Goal: Obtain resource: Obtain resource

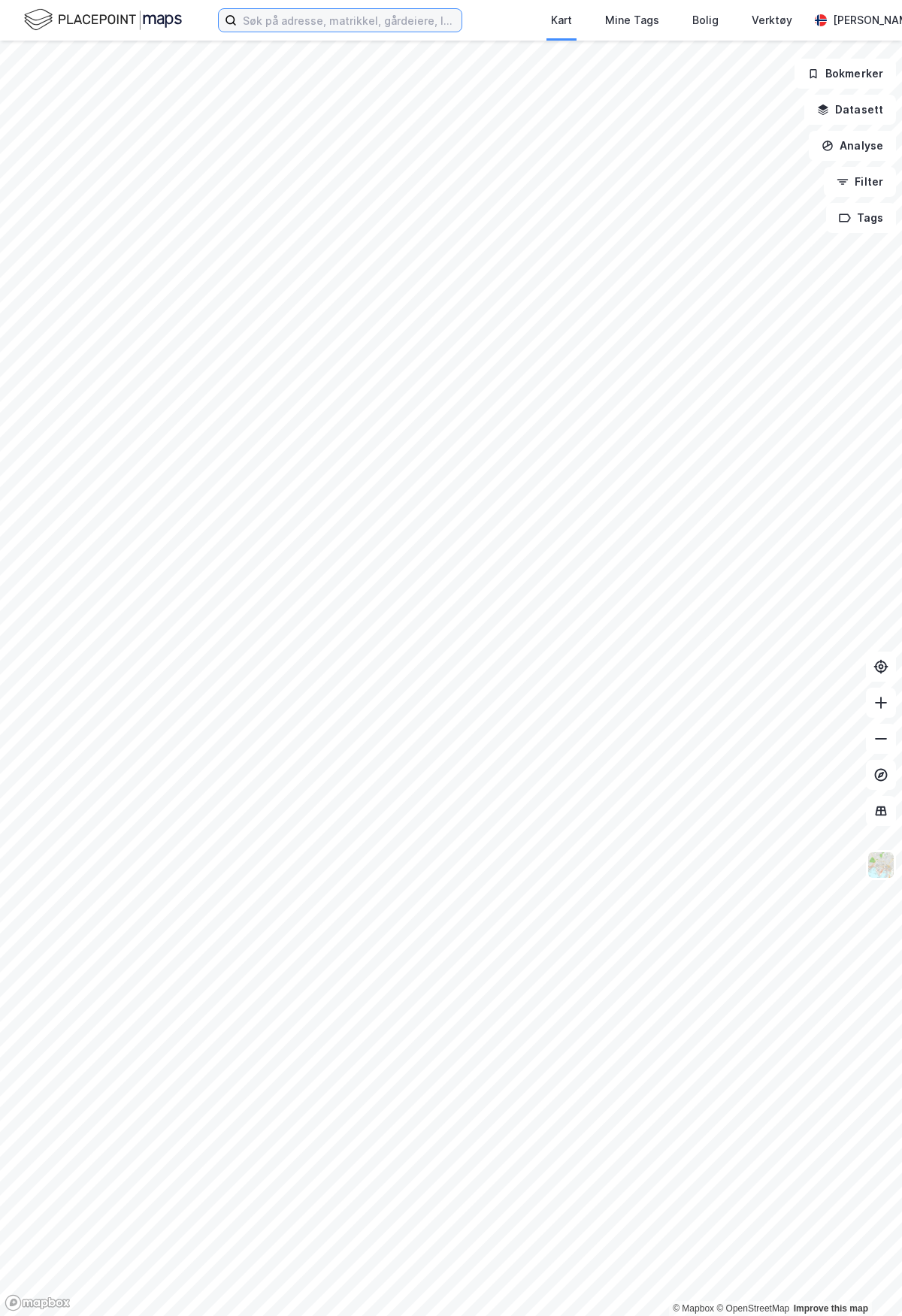
click at [325, 27] on input at bounding box center [349, 20] width 225 height 22
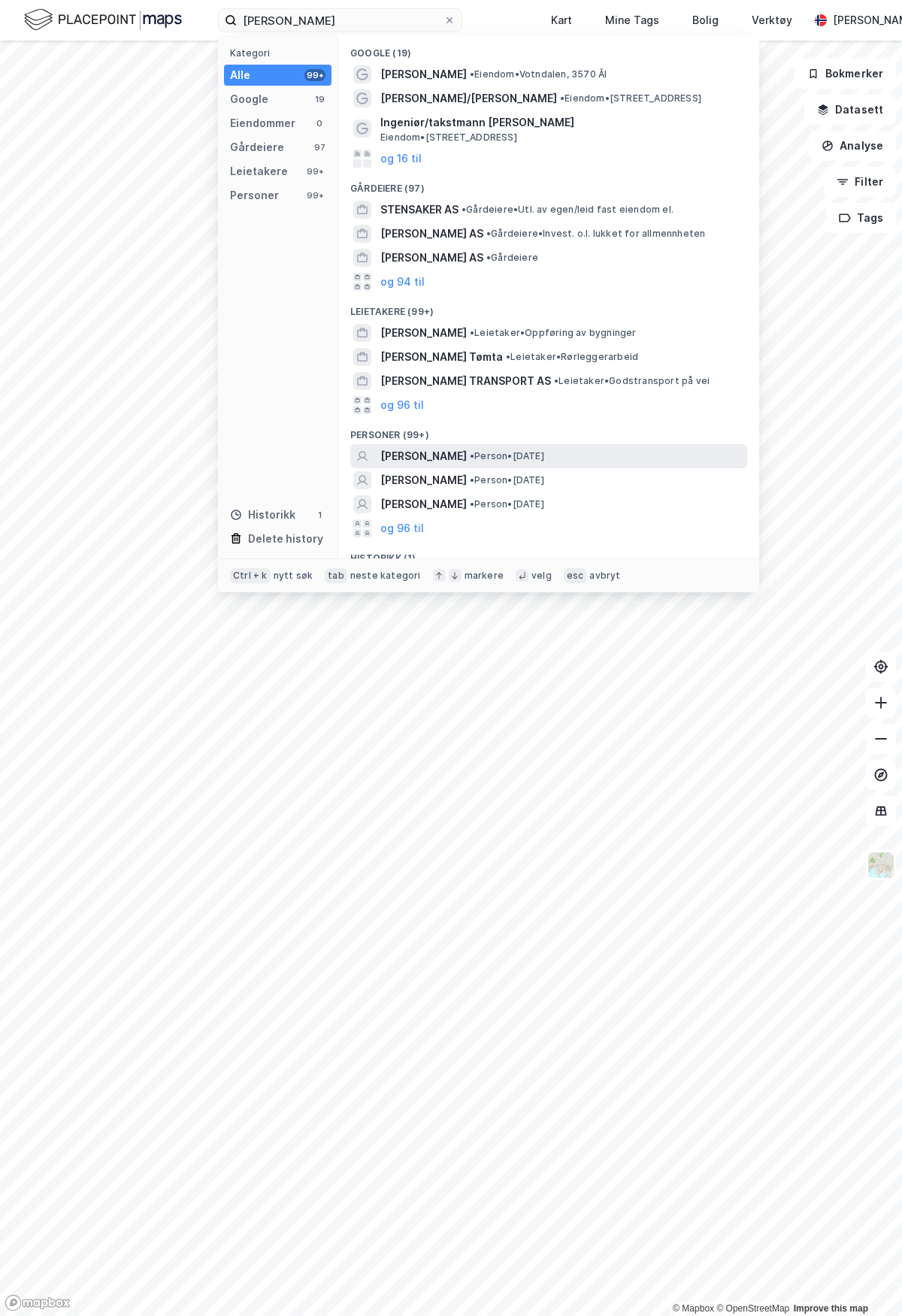
click at [451, 451] on span "[PERSON_NAME]" at bounding box center [423, 455] width 86 height 18
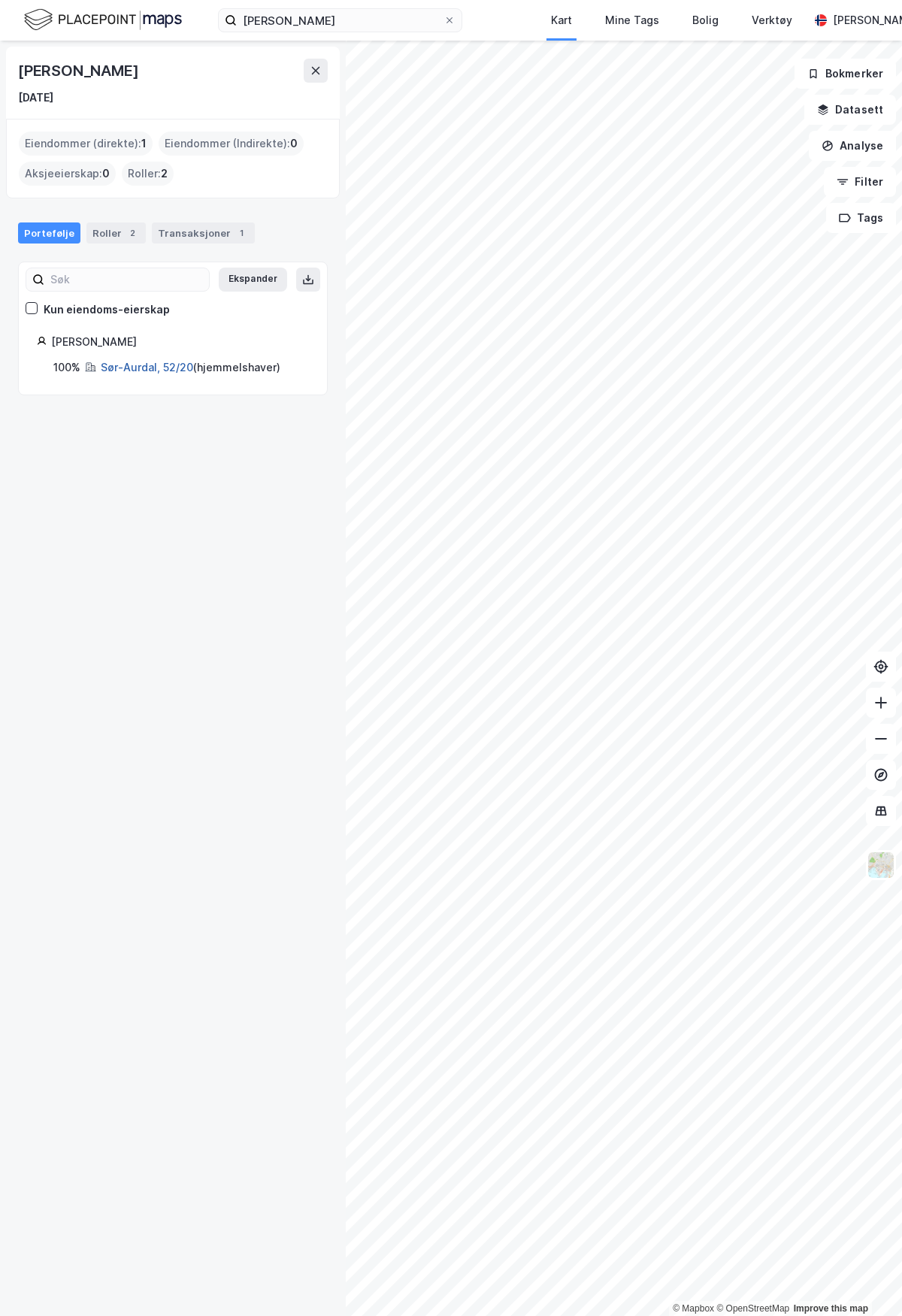
click at [131, 366] on link "Sør-Aurdal, 52/20" at bounding box center [147, 367] width 93 height 13
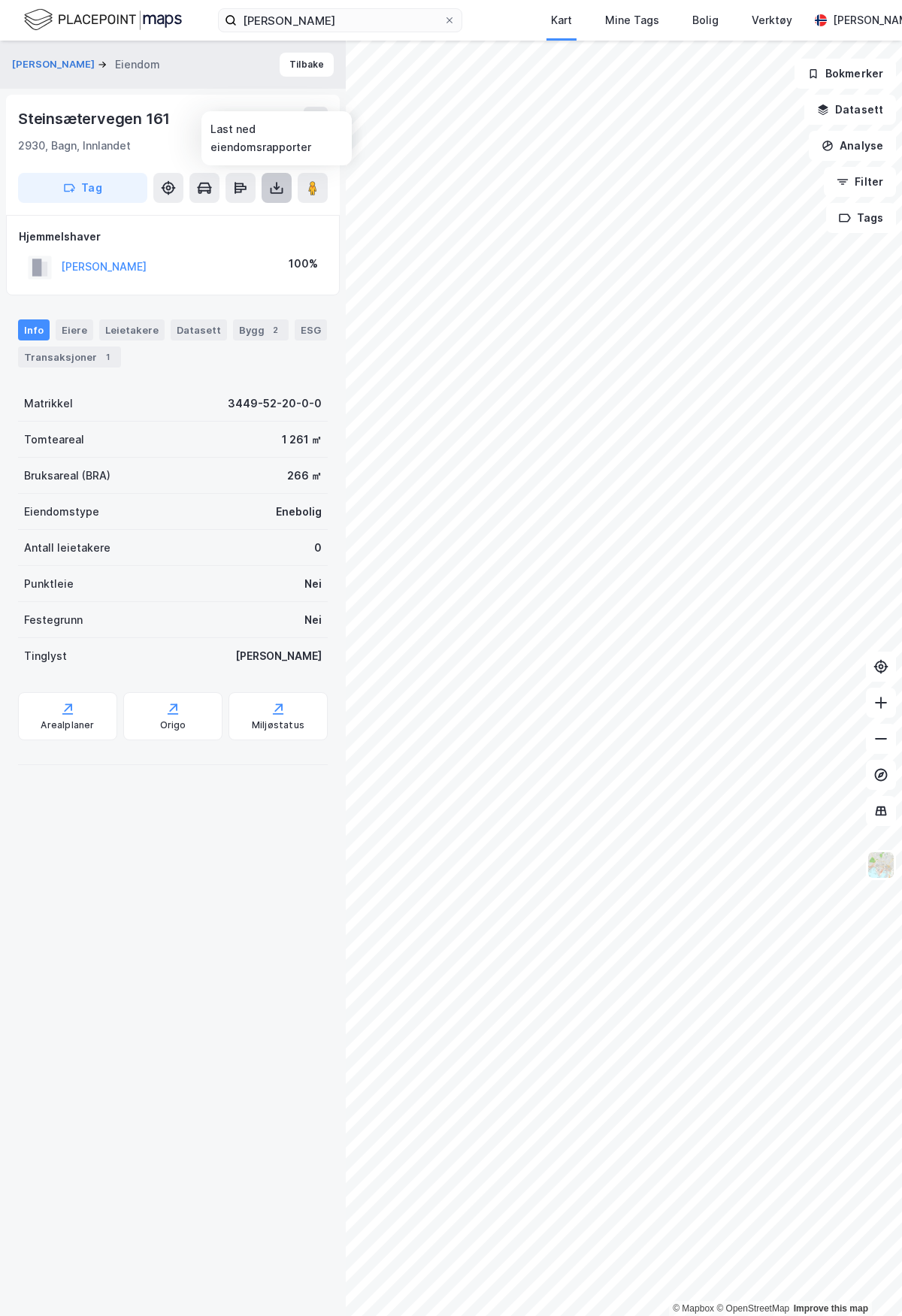
click at [281, 188] on icon at bounding box center [277, 190] width 13 height 6
click at [229, 217] on div "Last ned grunnbok" at bounding box center [203, 217] width 87 height 12
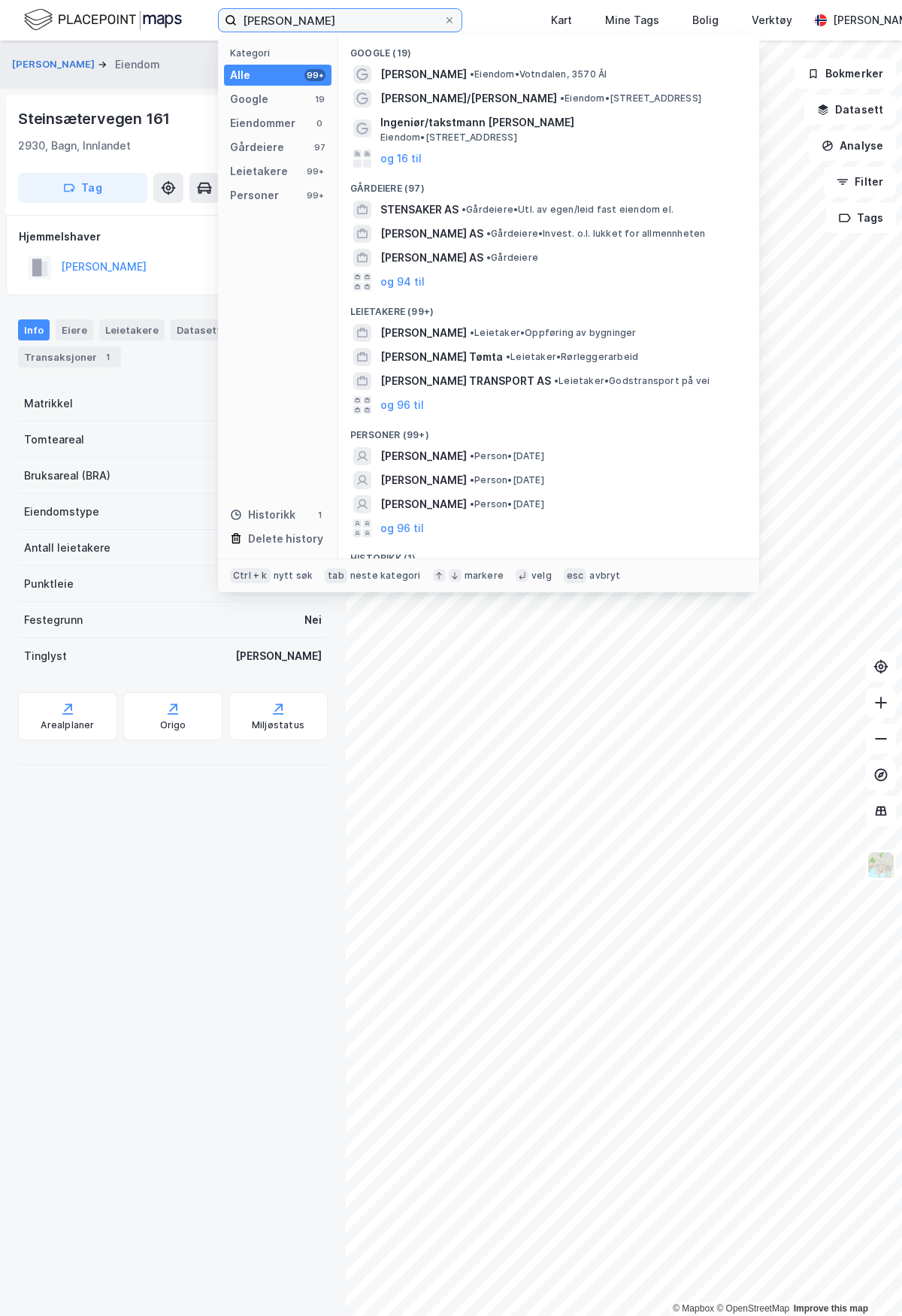
click at [259, 19] on input "[PERSON_NAME]" at bounding box center [340, 20] width 206 height 22
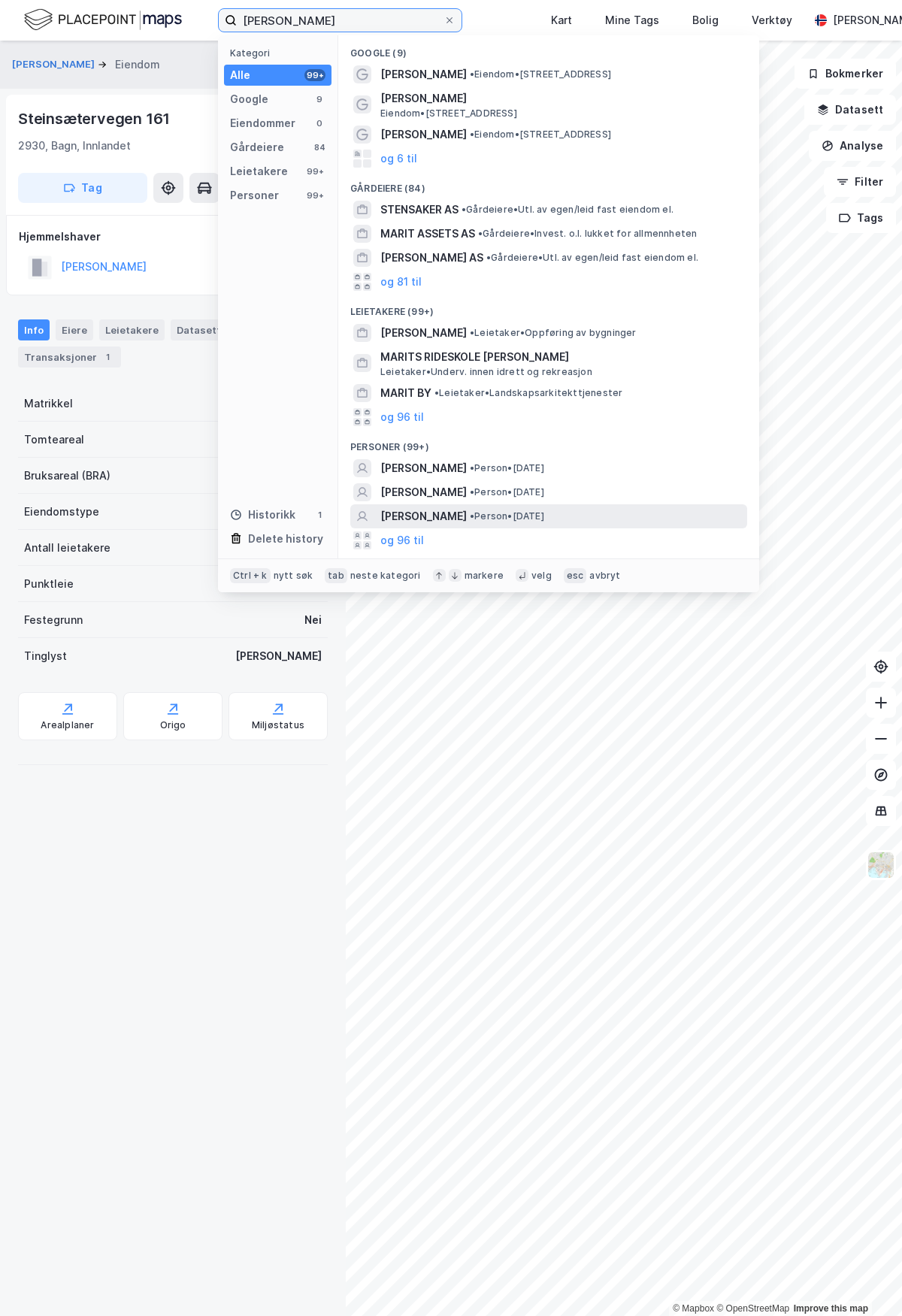
type input "[PERSON_NAME]"
click at [454, 516] on span "[PERSON_NAME]" at bounding box center [423, 515] width 86 height 18
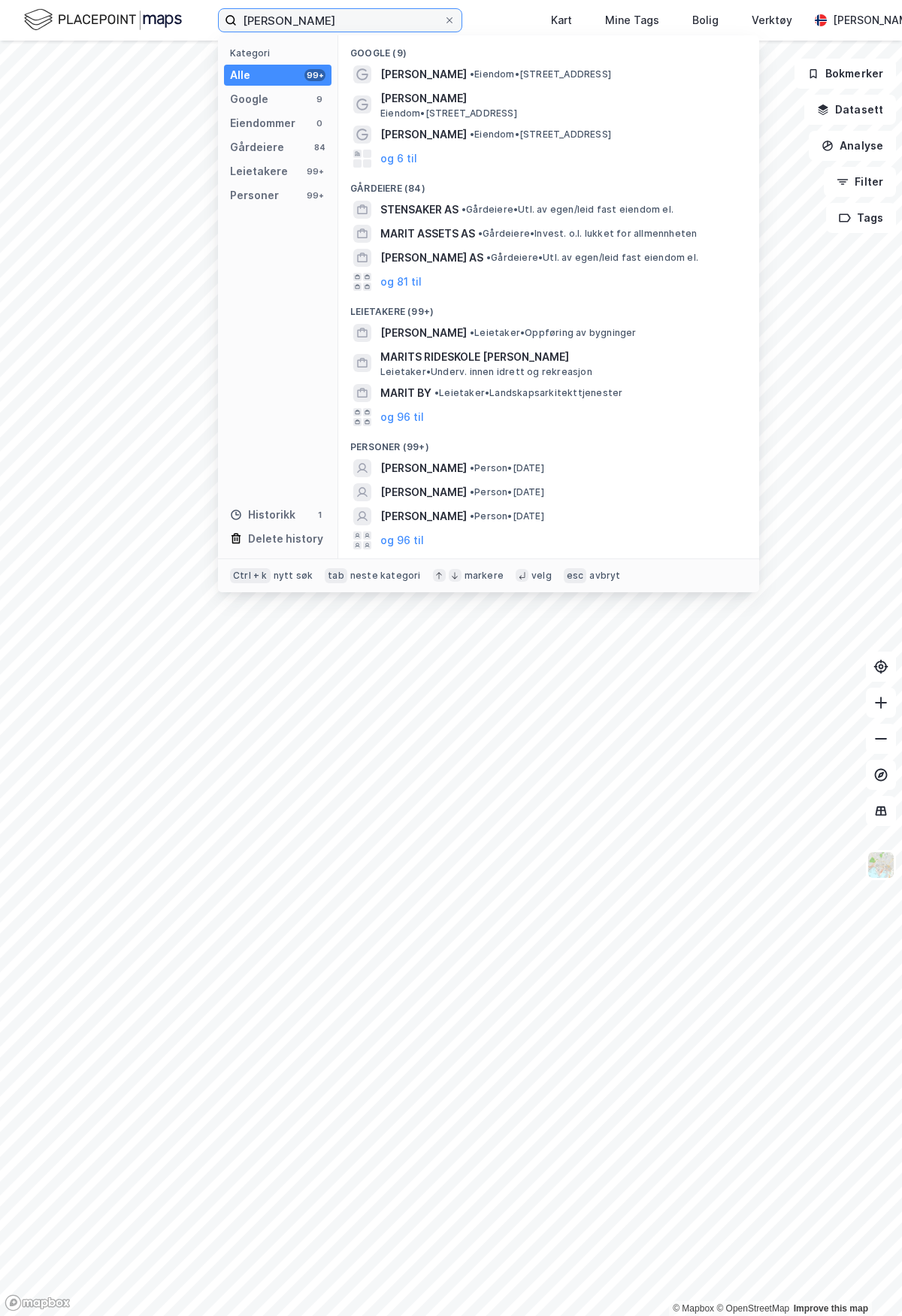
click at [323, 26] on input "[PERSON_NAME]" at bounding box center [340, 20] width 206 height 22
click at [424, 494] on span "[PERSON_NAME]" at bounding box center [423, 491] width 86 height 18
click at [381, 18] on input "[PERSON_NAME]" at bounding box center [340, 20] width 206 height 22
click at [447, 471] on span "[PERSON_NAME]" at bounding box center [423, 467] width 86 height 18
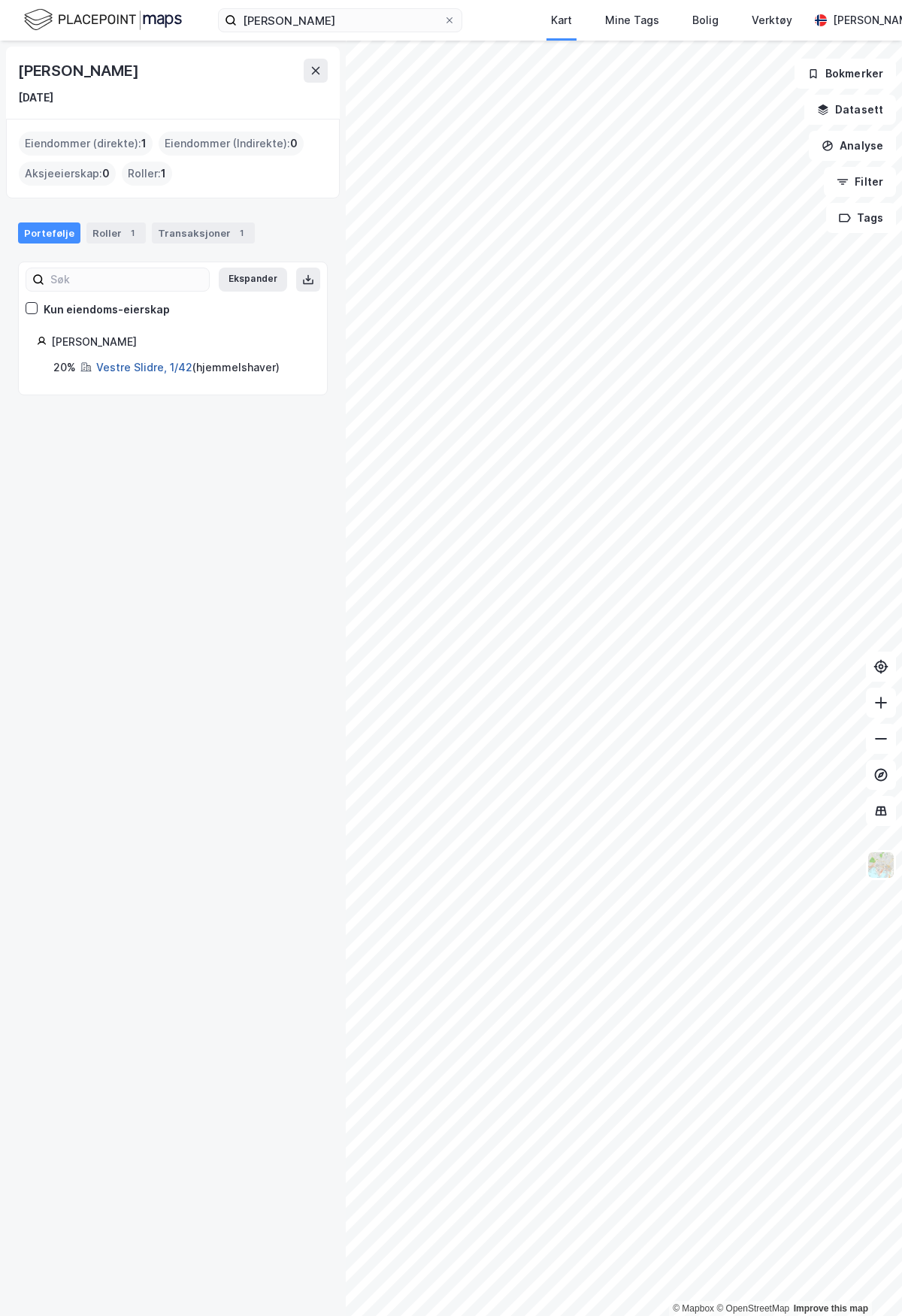
click at [143, 363] on link "Vestre Slidre, 1/42" at bounding box center [145, 367] width 97 height 13
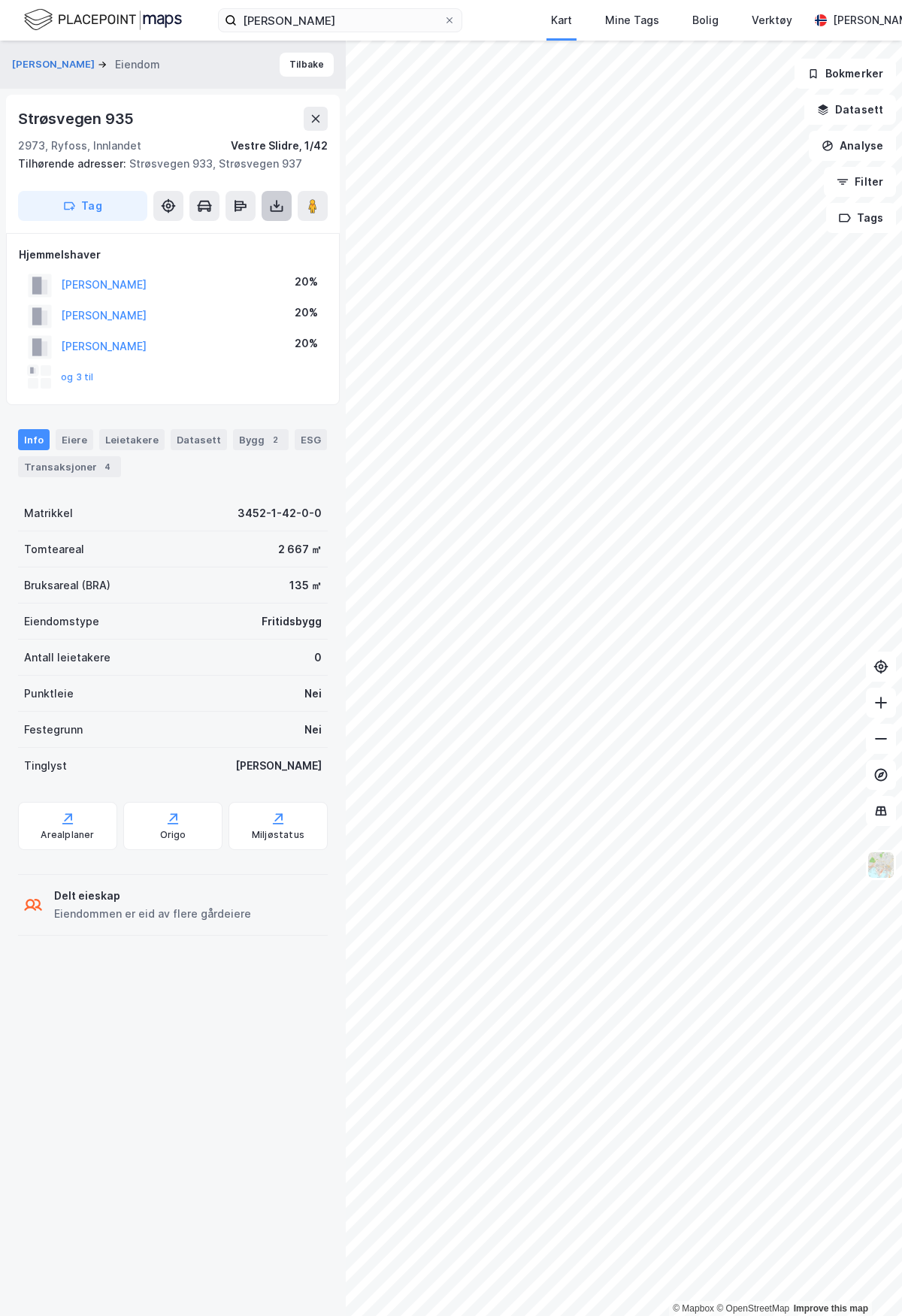
click at [278, 205] on icon at bounding box center [276, 206] width 6 height 4
click at [245, 237] on div "Last ned grunnbok" at bounding box center [203, 236] width 87 height 12
